Goal: Task Accomplishment & Management: Use online tool/utility

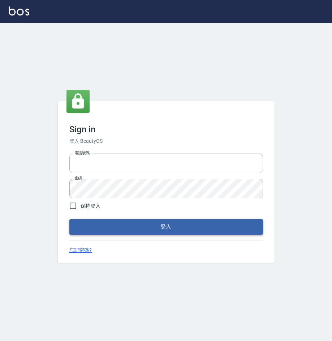
type input "032806709"
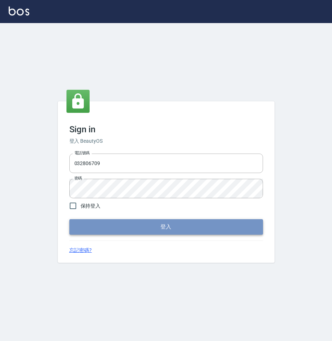
click at [126, 230] on button "登入" at bounding box center [165, 226] width 193 height 15
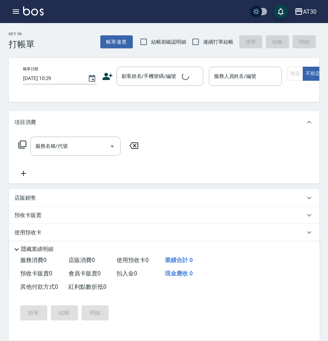
click at [10, 11] on button "button" at bounding box center [16, 11] width 14 height 14
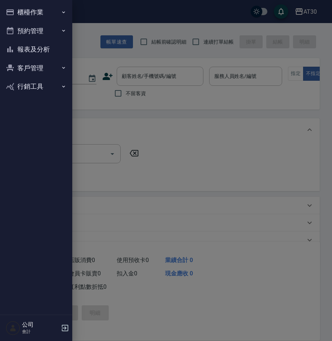
click at [35, 59] on button "客戶管理" at bounding box center [36, 68] width 66 height 19
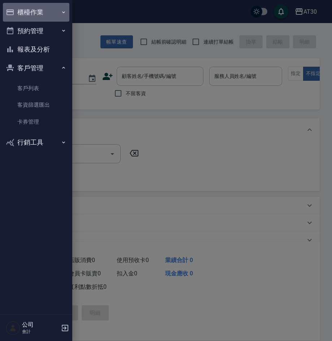
click at [43, 12] on button "櫃檯作業" at bounding box center [36, 12] width 66 height 19
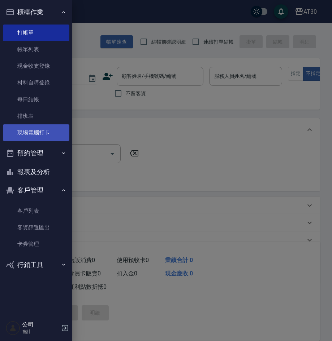
click at [43, 134] on link "現場電腦打卡" at bounding box center [36, 132] width 66 height 17
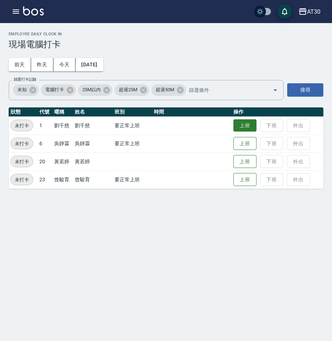
click at [247, 129] on button "上班" at bounding box center [244, 125] width 23 height 13
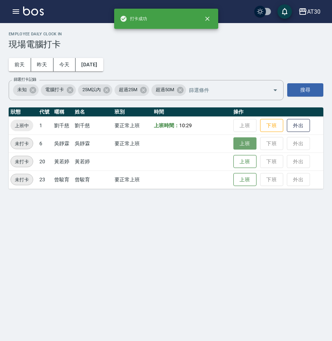
click at [243, 144] on button "上班" at bounding box center [244, 143] width 23 height 13
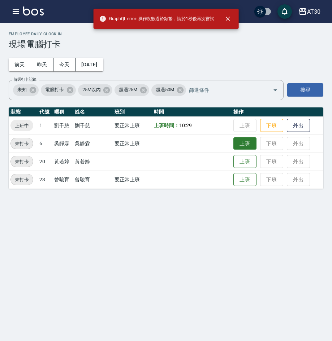
click at [241, 146] on button "上班" at bounding box center [244, 143] width 23 height 13
